Goal: Transaction & Acquisition: Book appointment/travel/reservation

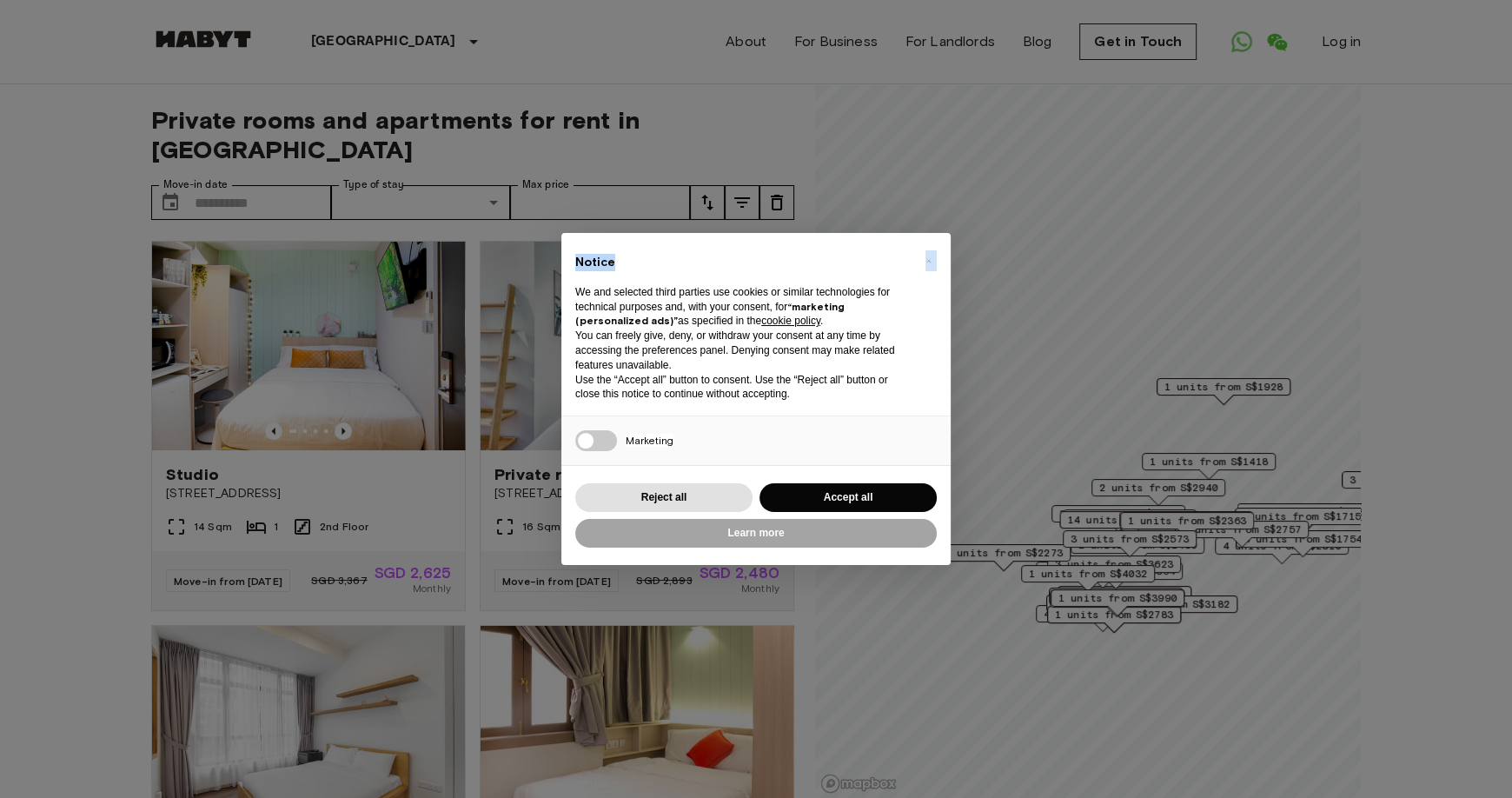
drag, startPoint x: 710, startPoint y: 257, endPoint x: 600, endPoint y: 208, distance: 120.4
click at [600, 208] on div "× Notice We and selected third parties use cookies or similar technologies for …" at bounding box center [756, 399] width 1512 height 798
click at [848, 495] on button "Accept all" at bounding box center [847, 498] width 177 height 29
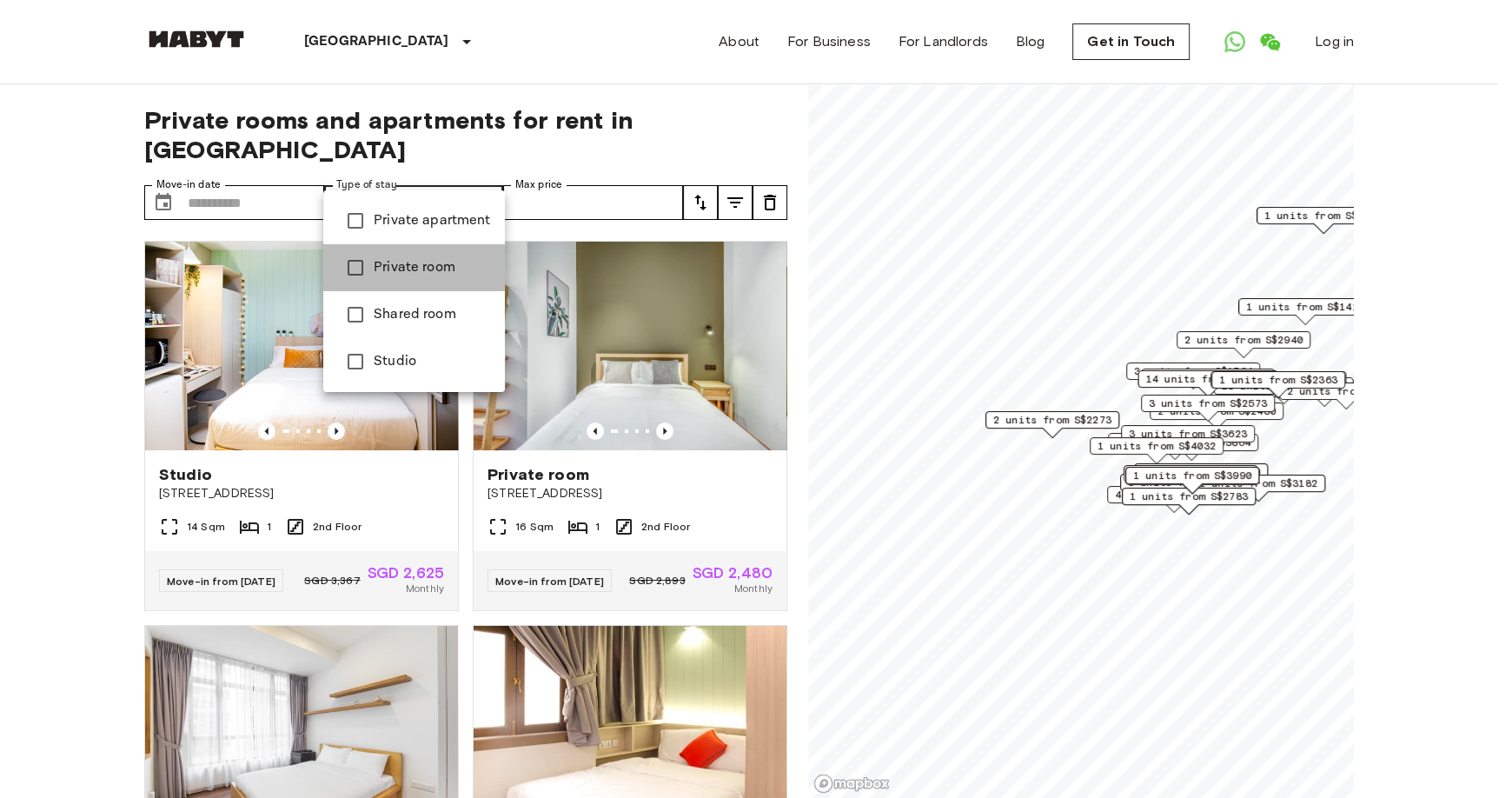
click at [442, 260] on span "Private room" at bounding box center [432, 268] width 118 height 21
type input "**********"
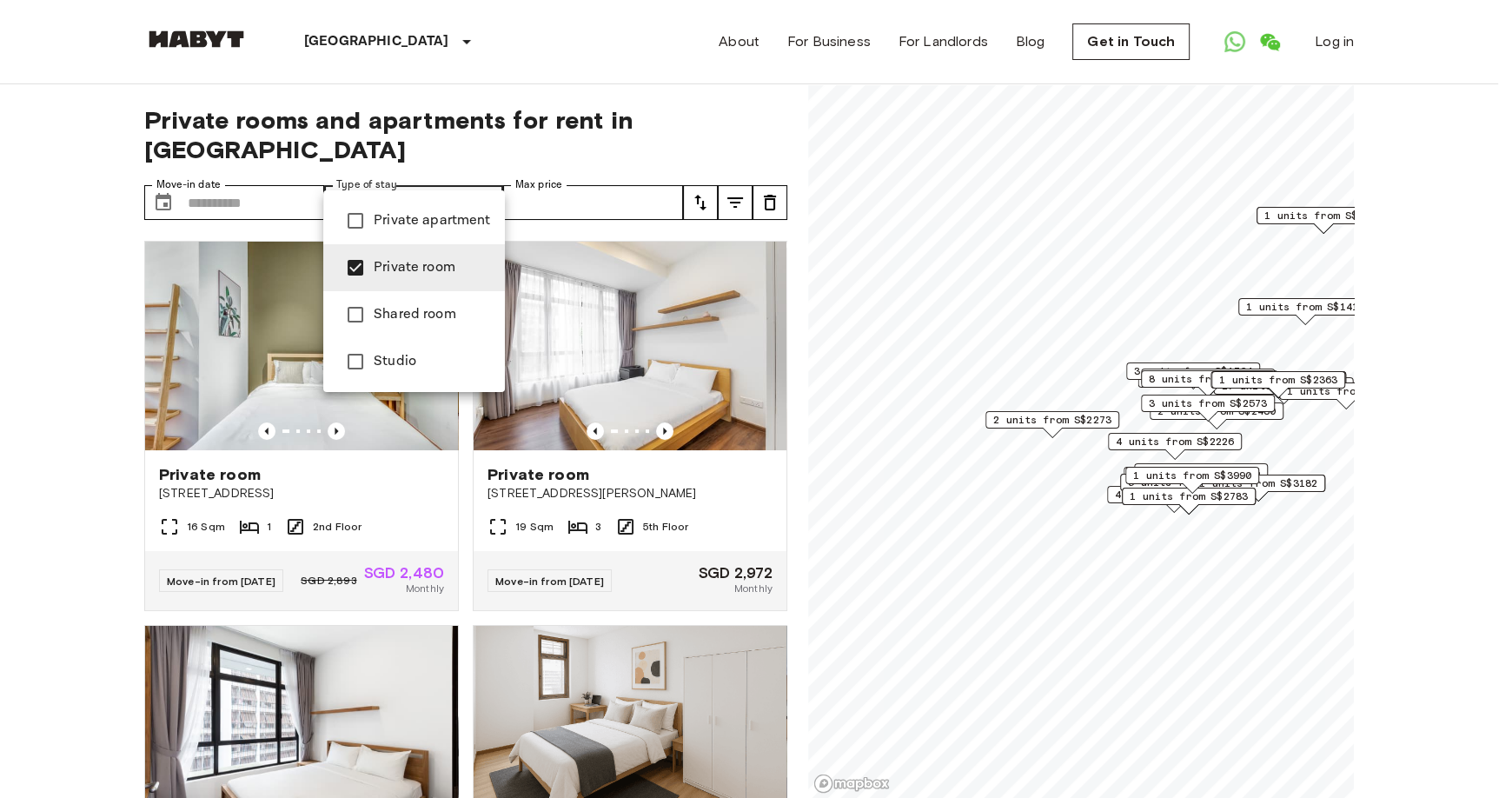
click at [610, 177] on div at bounding box center [756, 399] width 1512 height 798
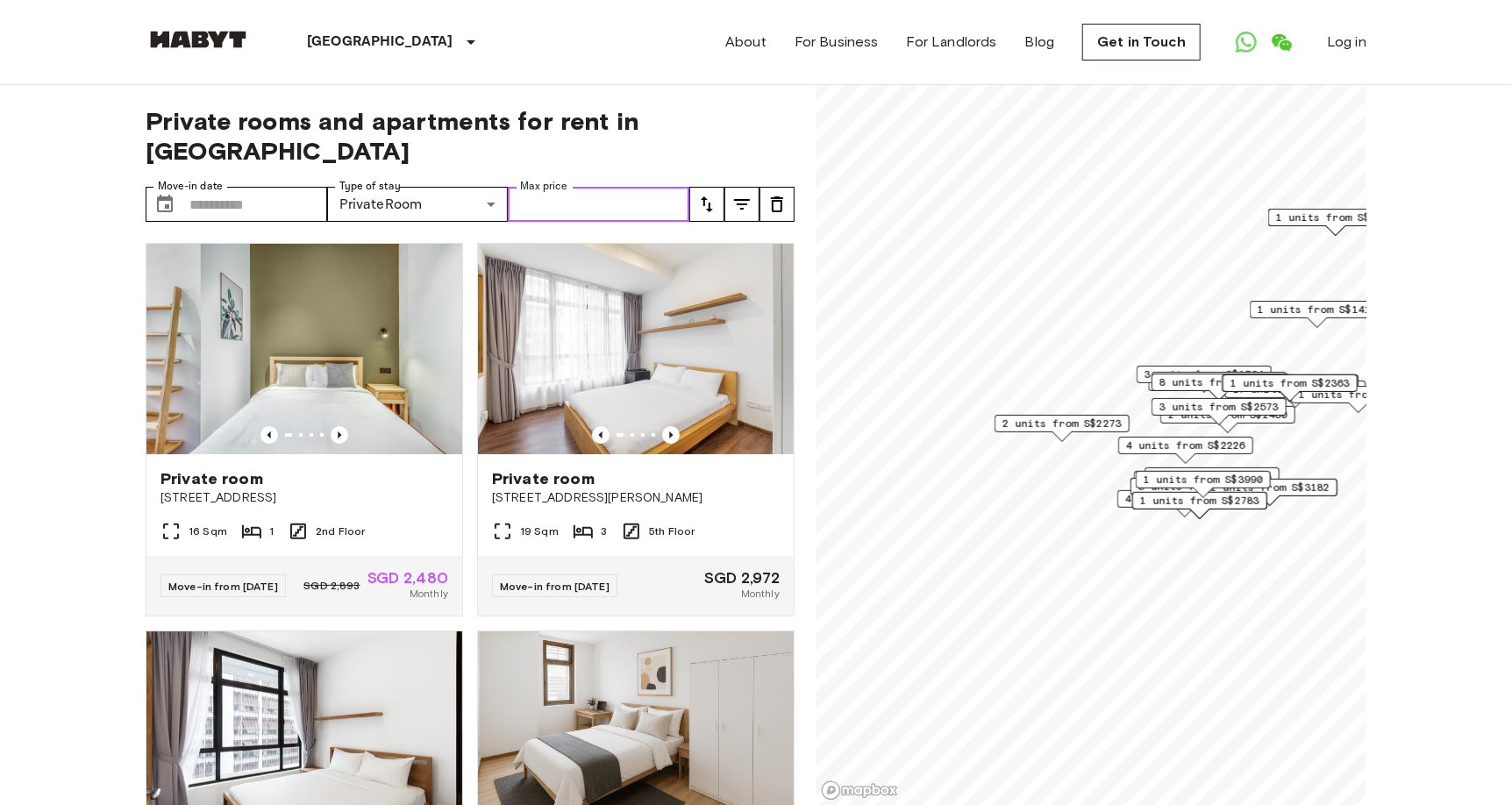
click at [647, 187] on input "Max price" at bounding box center [598, 205] width 181 height 35
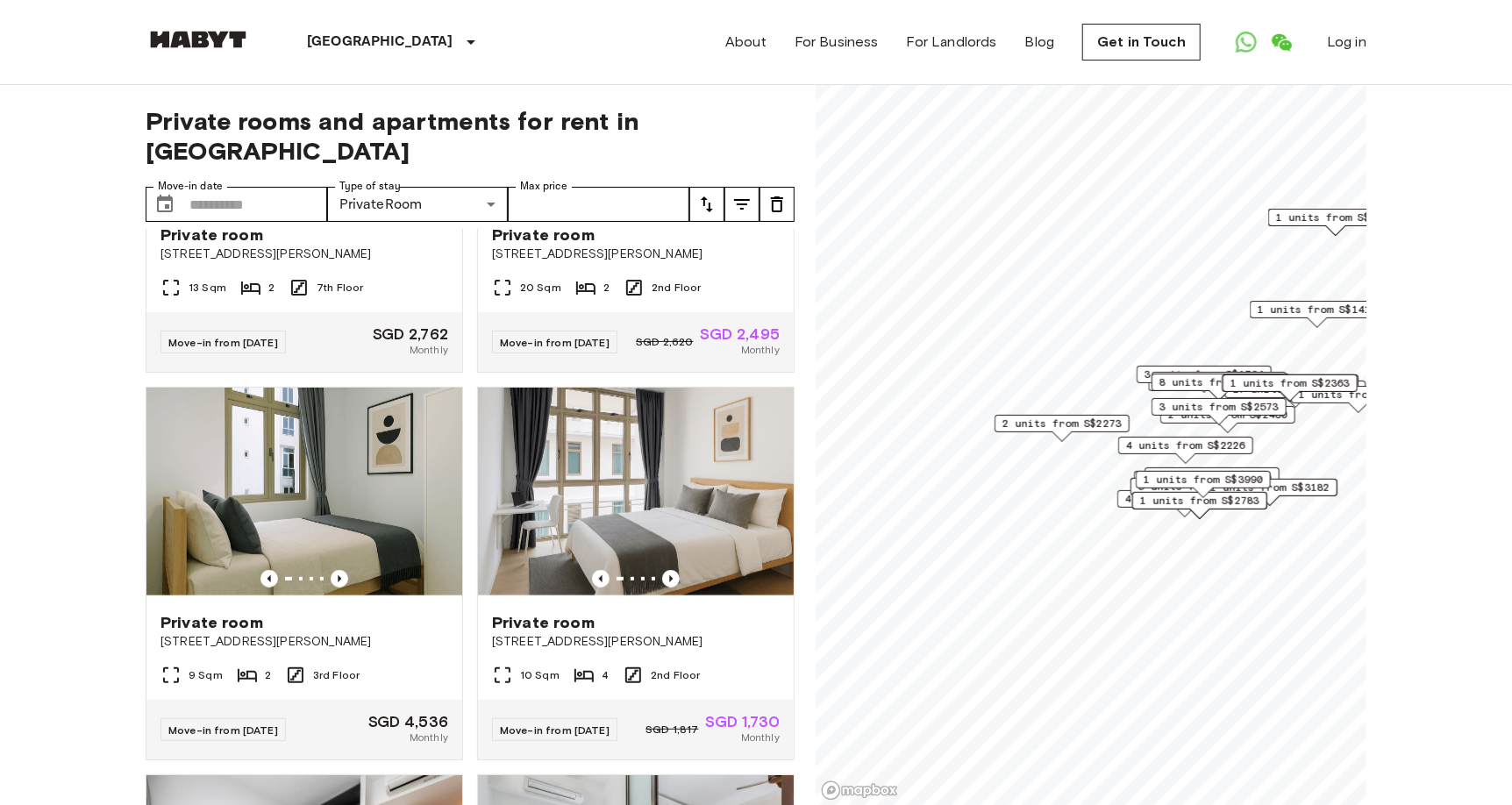
scroll to position [614, 0]
